Goal: Information Seeking & Learning: Learn about a topic

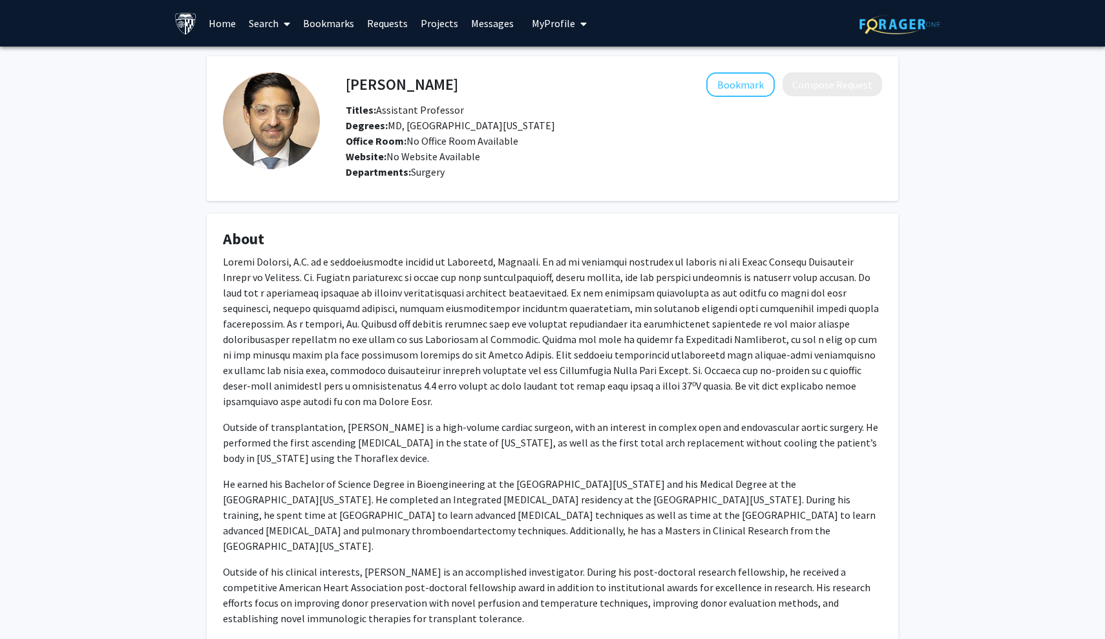
drag, startPoint x: 442, startPoint y: 88, endPoint x: 345, endPoint y: 87, distance: 97.5
click at [345, 87] on div "[PERSON_NAME] Bookmark Compose Request" at bounding box center [613, 84] width 555 height 25
click at [340, 88] on div "[PERSON_NAME] Bookmark Compose Request" at bounding box center [613, 84] width 555 height 25
click at [362, 210] on div "[PERSON_NAME] Bookmark Compose Request Titles: Assistant Professor Degrees: MD,…" at bounding box center [552, 364] width 711 height 617
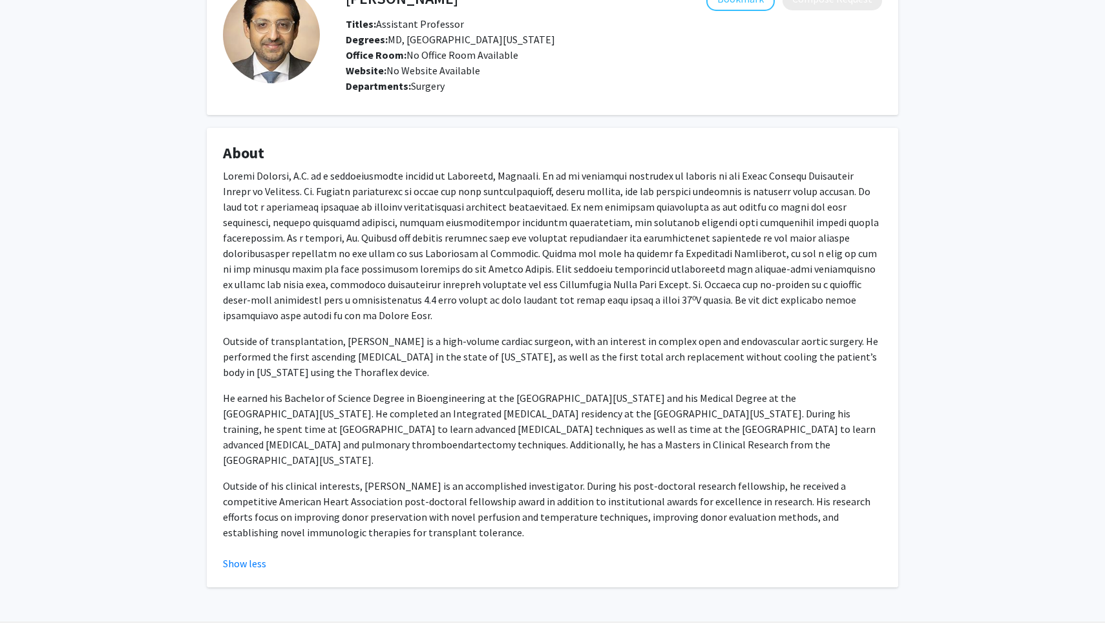
scroll to position [85, 0]
click at [245, 526] on fg-read-more "Outside of transplantation, [PERSON_NAME] is a high-volume cardiac surgeon, wit…" at bounding box center [552, 370] width 659 height 403
click at [244, 556] on button "Show less" at bounding box center [244, 564] width 43 height 16
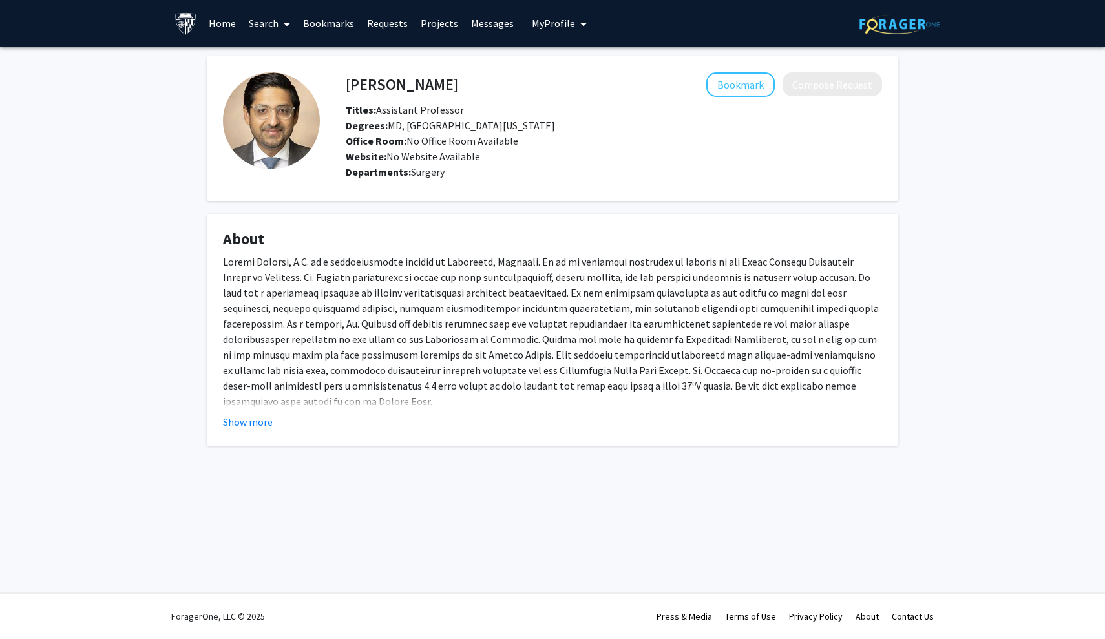
click at [240, 436] on fg-card "About Outside of transplantation, [PERSON_NAME] is a high-volume cardiac surgeo…" at bounding box center [552, 330] width 691 height 232
click at [240, 426] on button "Show more" at bounding box center [248, 422] width 50 height 16
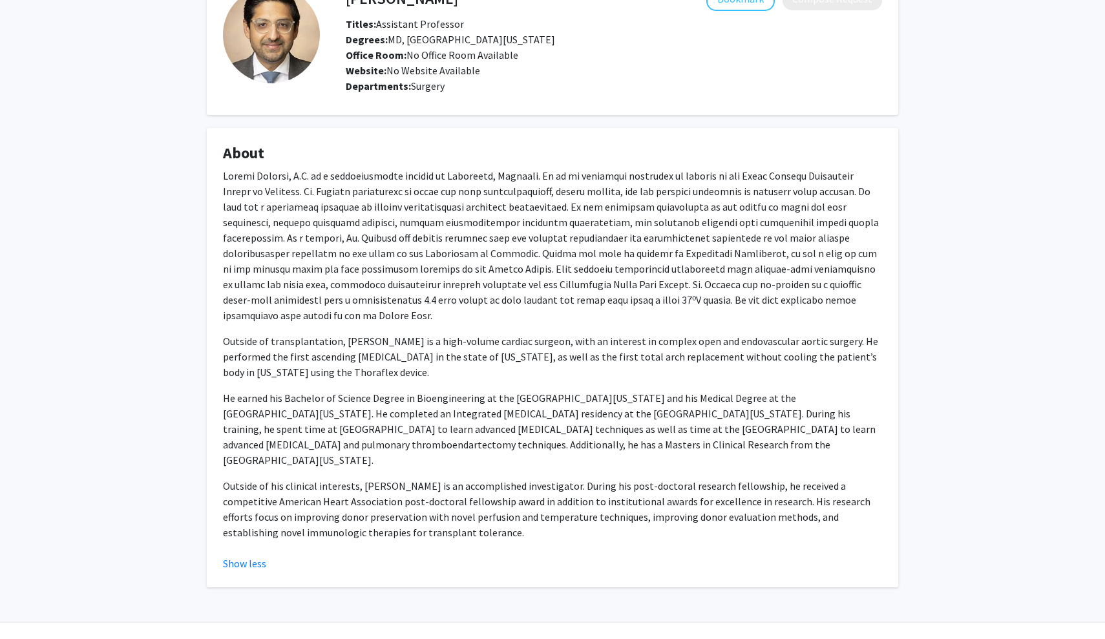
scroll to position [85, 0]
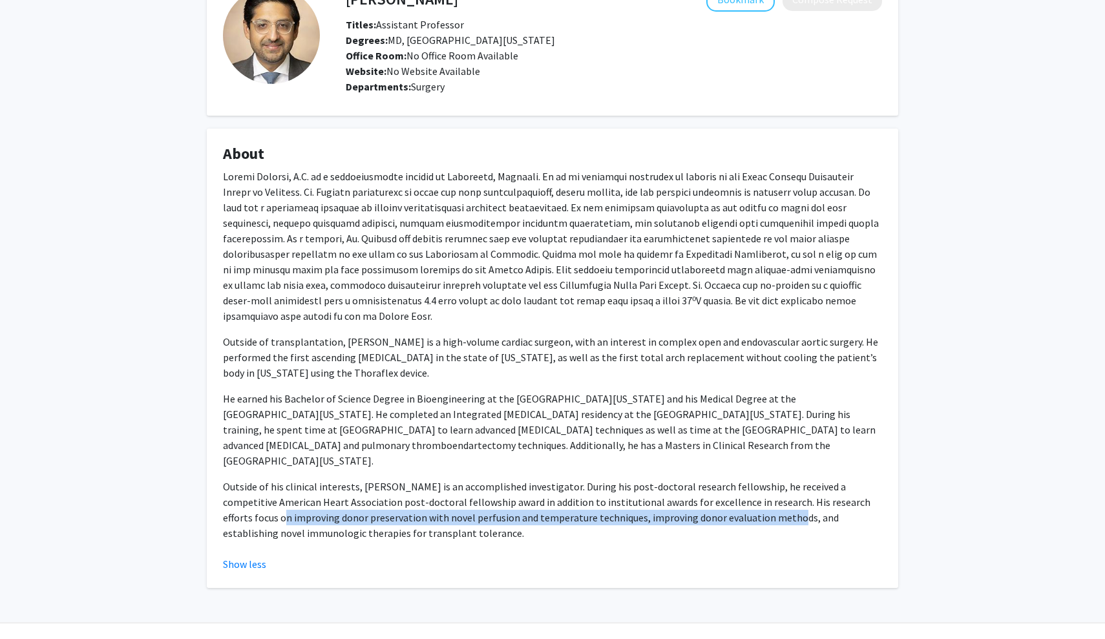
drag, startPoint x: 223, startPoint y: 487, endPoint x: 732, endPoint y: 488, distance: 509.0
click at [732, 488] on p "Outside of his clinical interests, [PERSON_NAME] is an accomplished investigato…" at bounding box center [552, 510] width 659 height 62
copy p "improving donor preservation with novel perfusion and temperature techniques, i…"
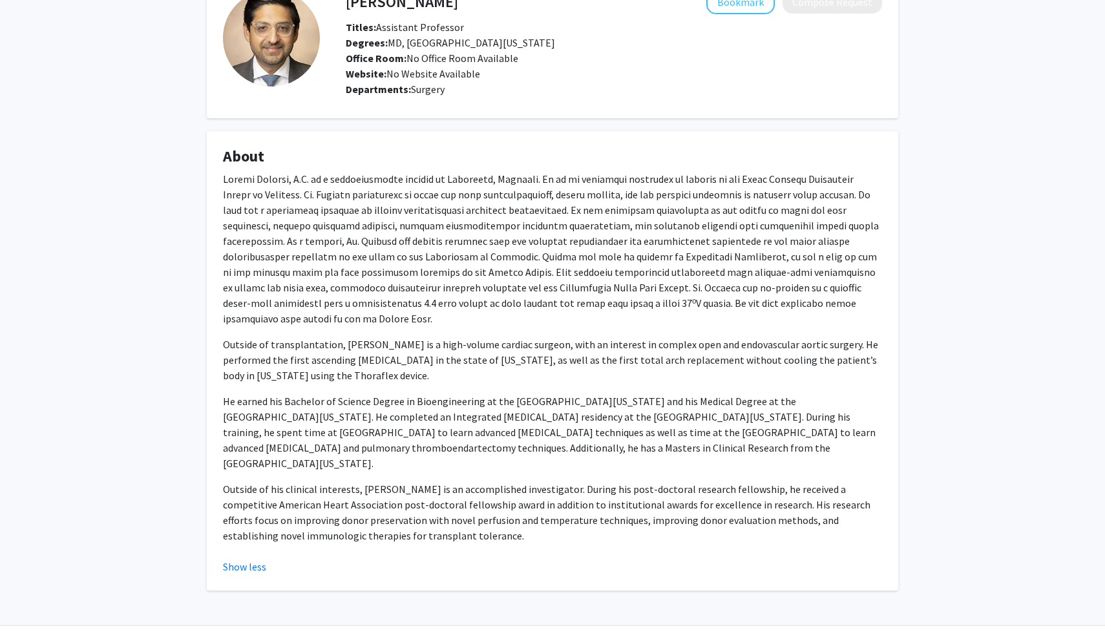
click at [749, 148] on fg-card "About Outside of transplantation, [PERSON_NAME] is a high-volume cardiac surgeo…" at bounding box center [552, 360] width 691 height 459
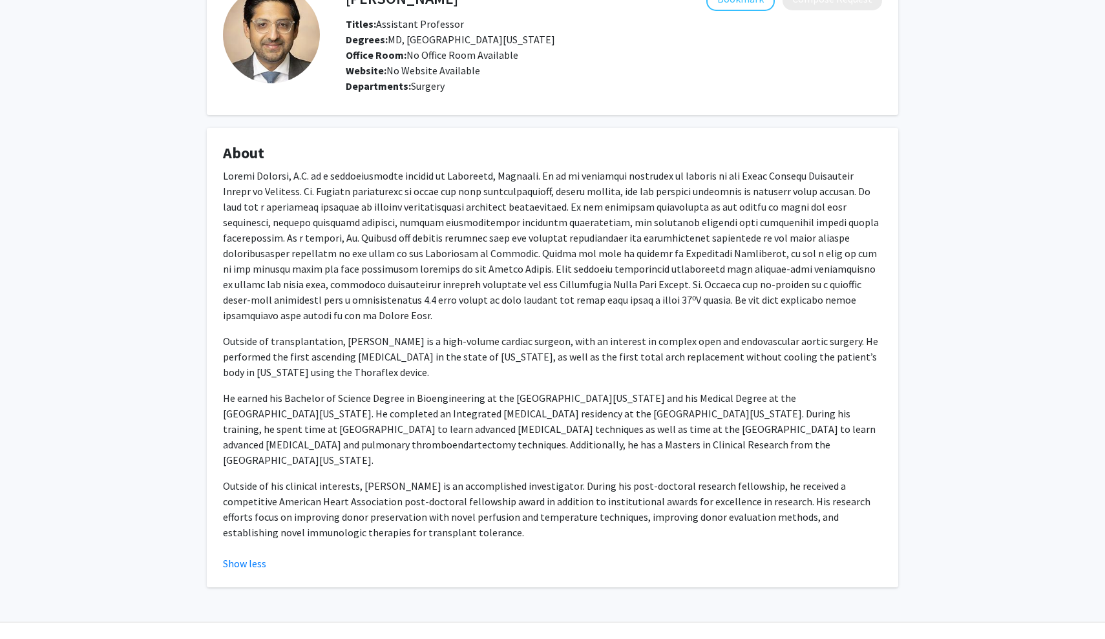
scroll to position [85, 0]
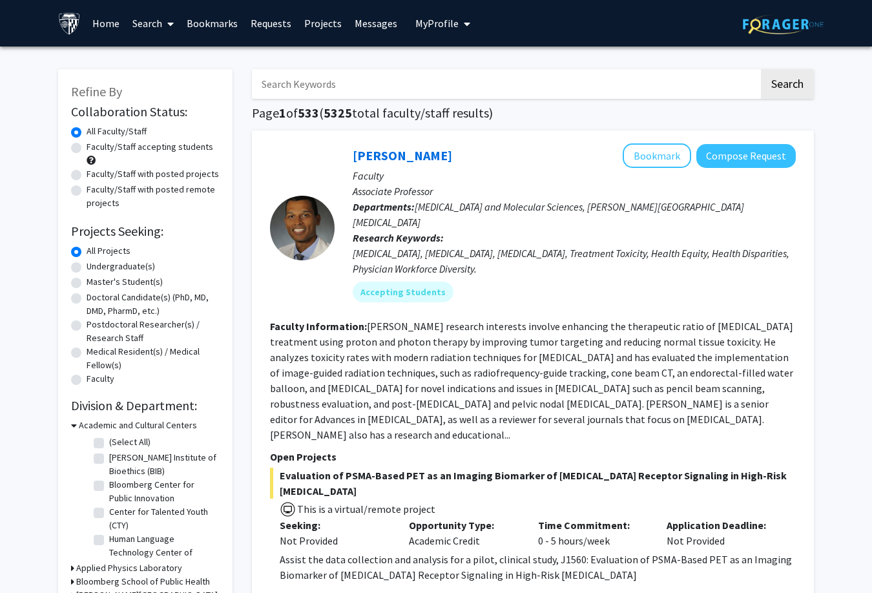
click at [383, 76] on input "Search Keywords" at bounding box center [505, 84] width 507 height 30
type input "hanghang wang"
click at [787, 86] on button "Search" at bounding box center [787, 84] width 53 height 30
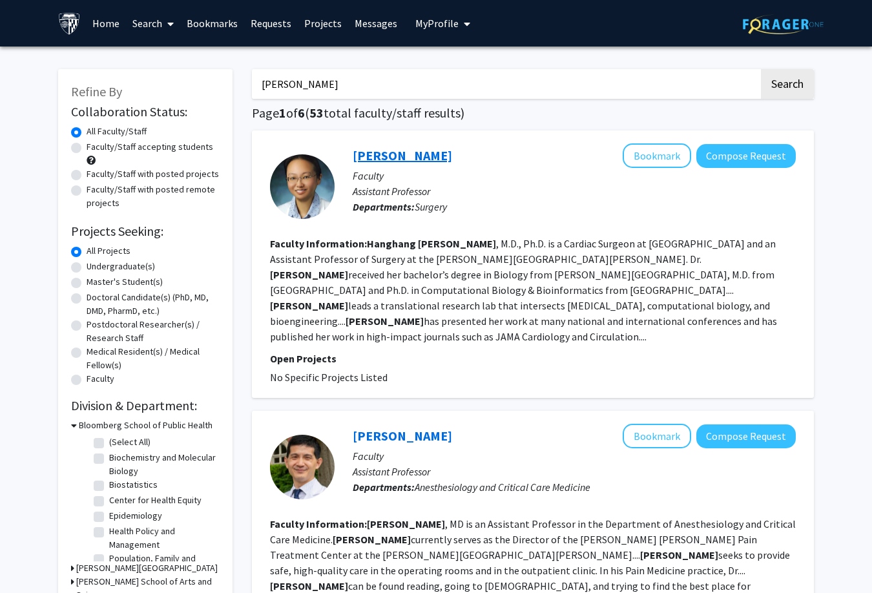
click at [375, 161] on link "Hanghang Wang" at bounding box center [402, 155] width 99 height 16
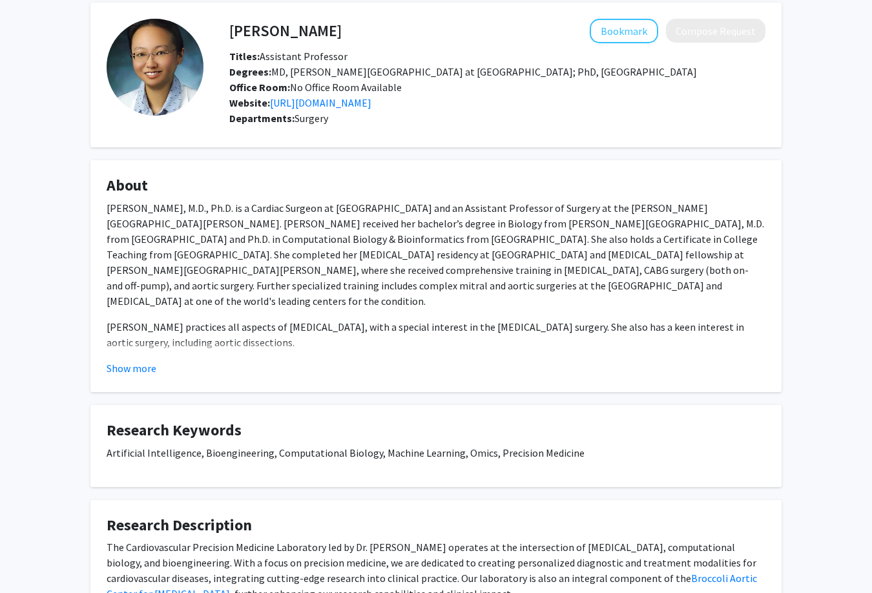
scroll to position [75, 0]
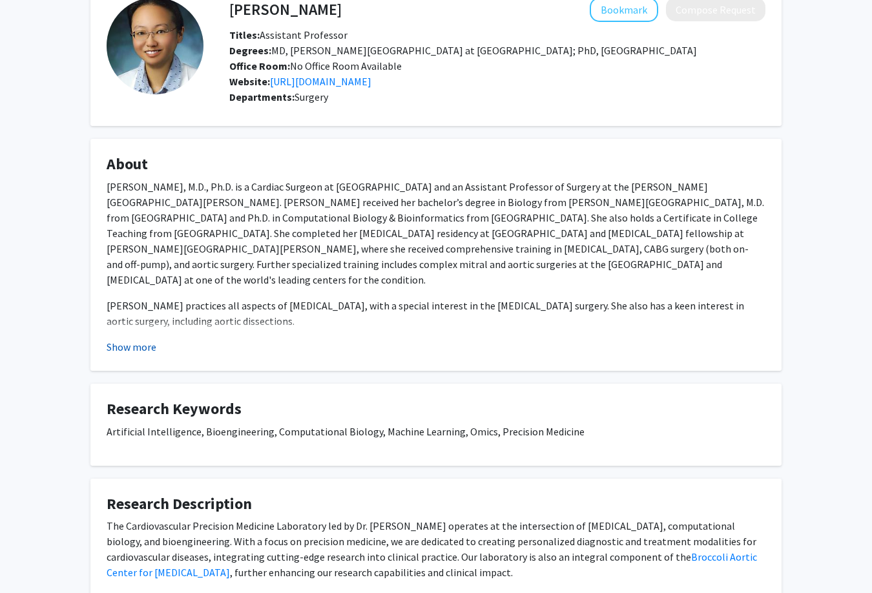
click at [147, 355] on button "Show more" at bounding box center [132, 347] width 50 height 16
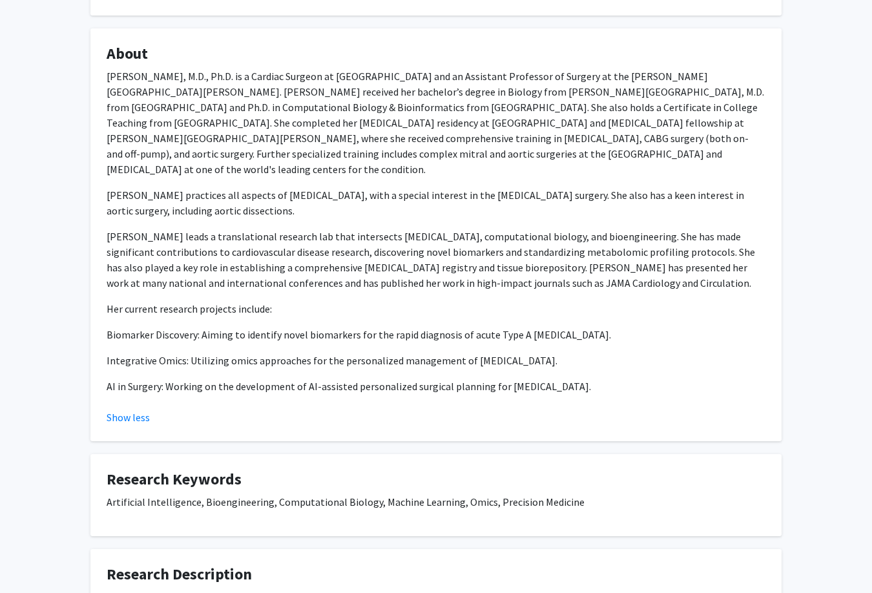
scroll to position [189, 0]
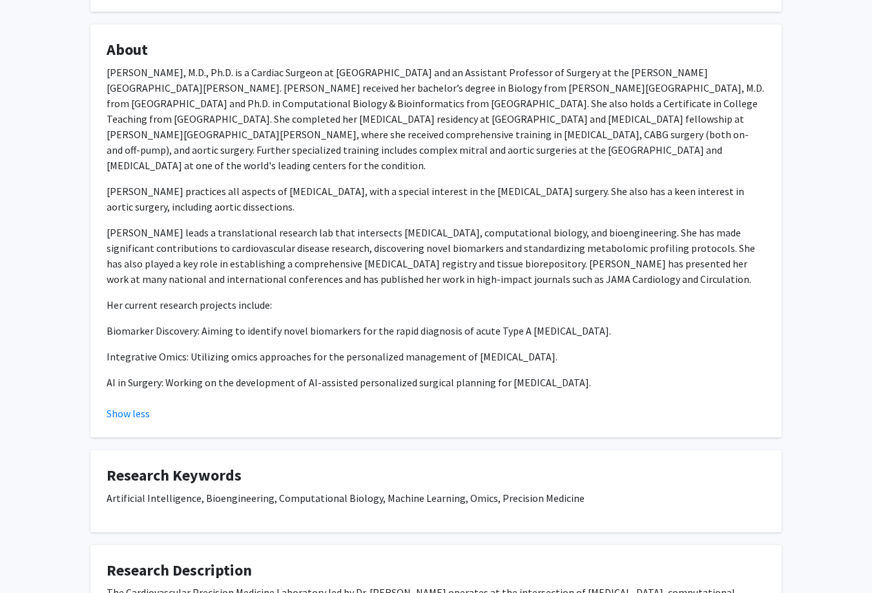
click at [200, 422] on fg-card "About Hanghang Wang, M.D., Ph.D. is a Cardiac Surgeon at Suburban Hospital and …" at bounding box center [435, 231] width 691 height 413
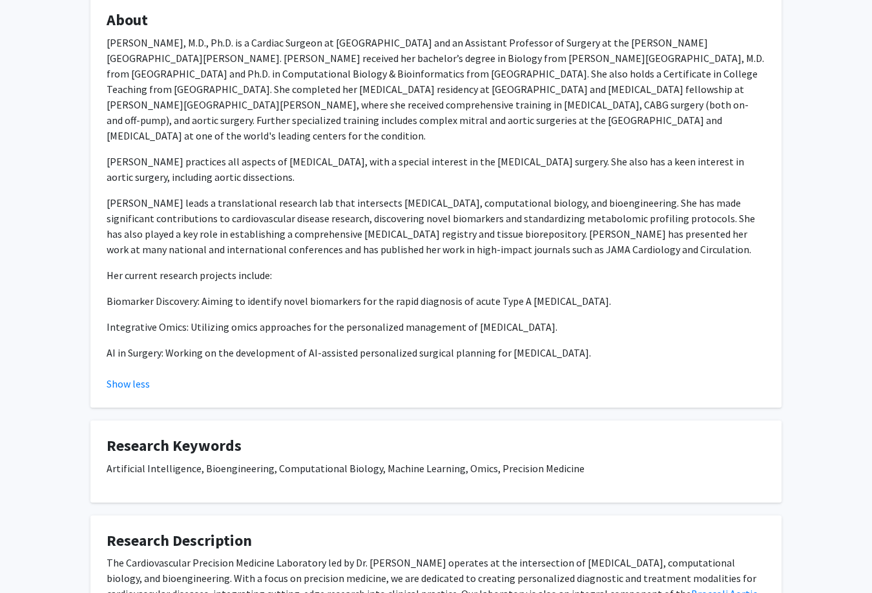
scroll to position [221, 0]
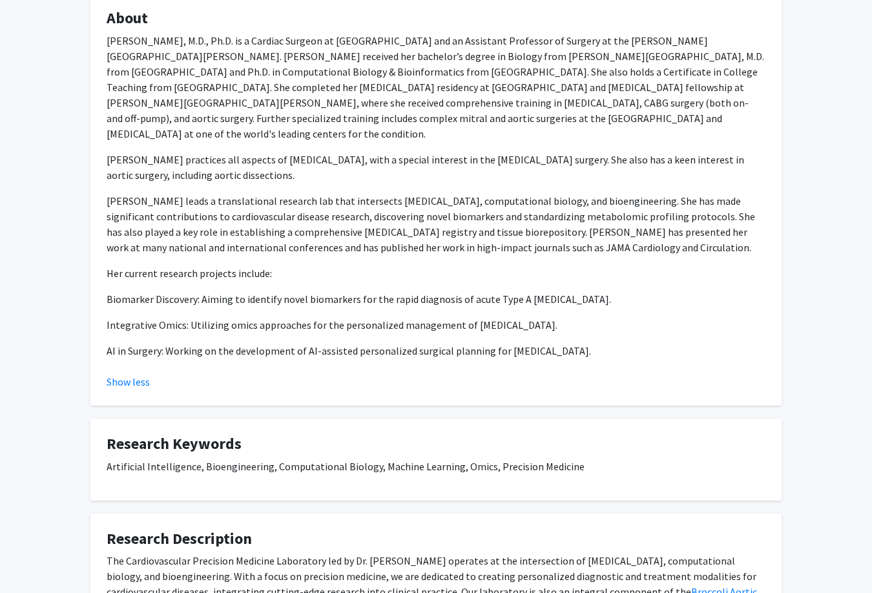
click at [450, 160] on p "Dr. Wang practices all aspects of cardiac surgery, with a special interest in t…" at bounding box center [436, 167] width 659 height 31
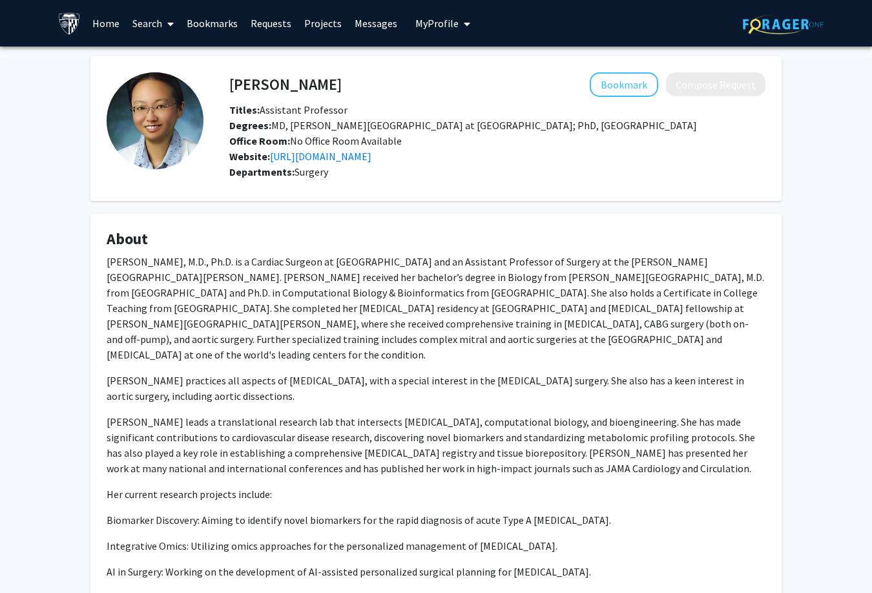
scroll to position [0, 0]
click at [182, 418] on p "Dr. Wang leads a translational research lab that intersects cardiac surgery, co…" at bounding box center [436, 445] width 659 height 62
